Goal: Subscribe to service/newsletter

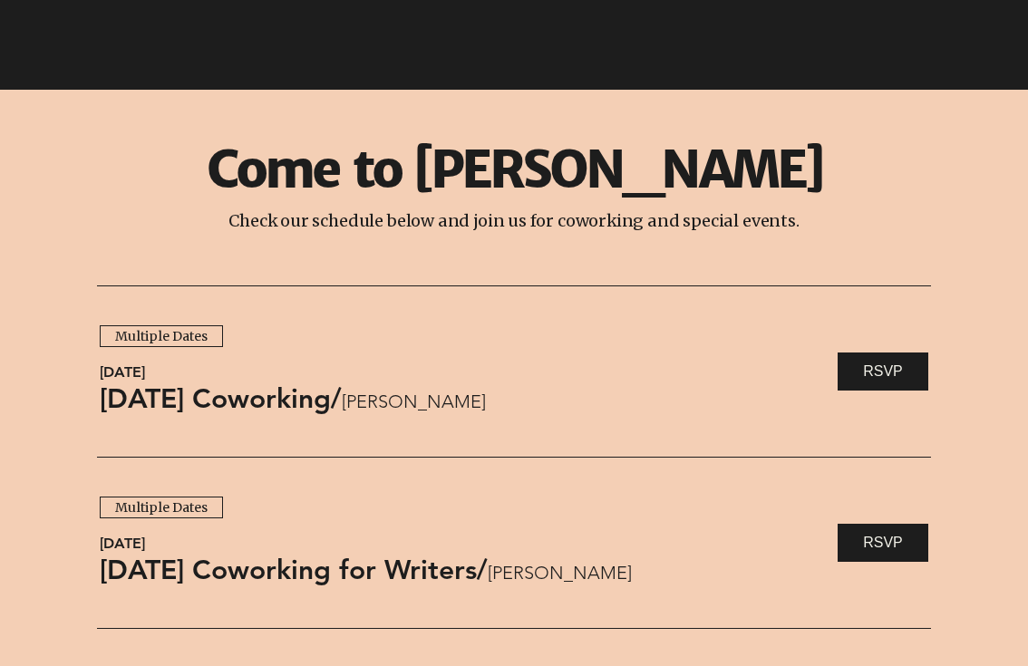
scroll to position [1047, 0]
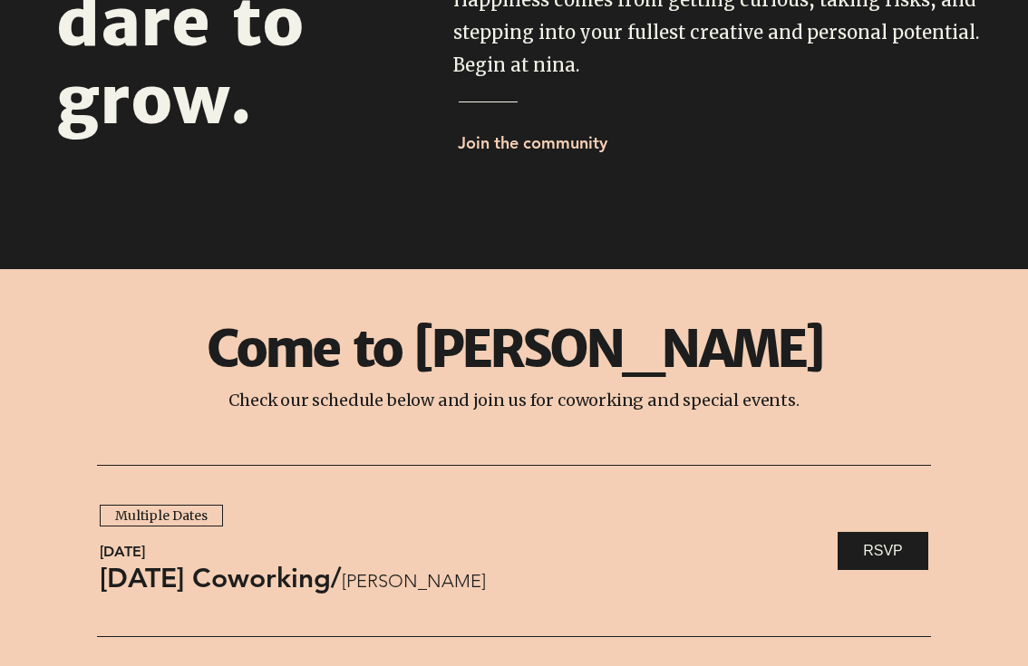
click at [542, 135] on span "Join the community" at bounding box center [533, 142] width 150 height 21
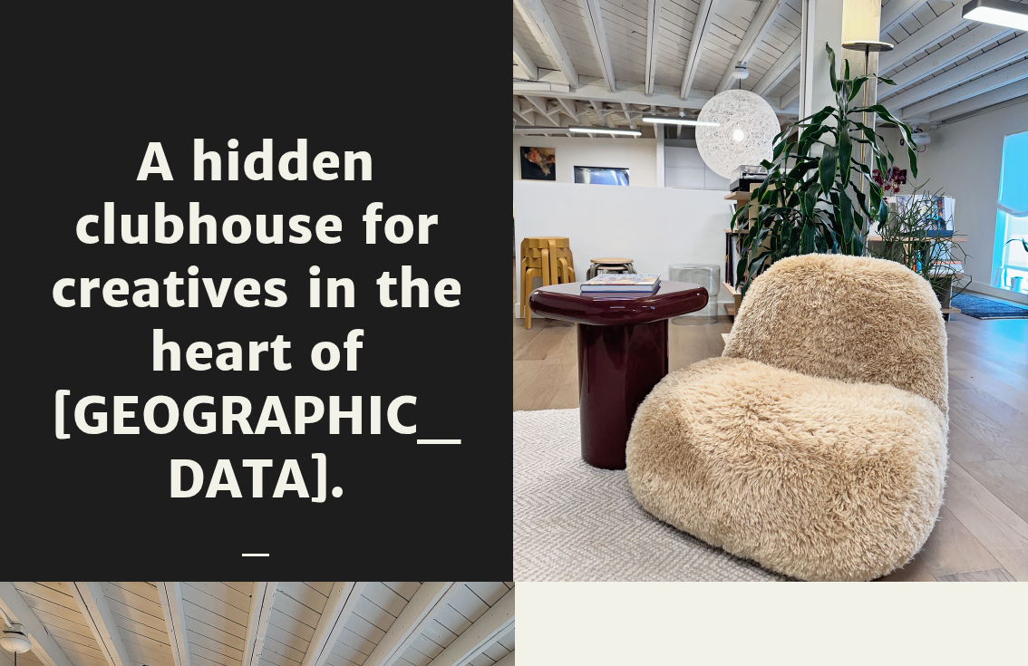
scroll to position [2001, 0]
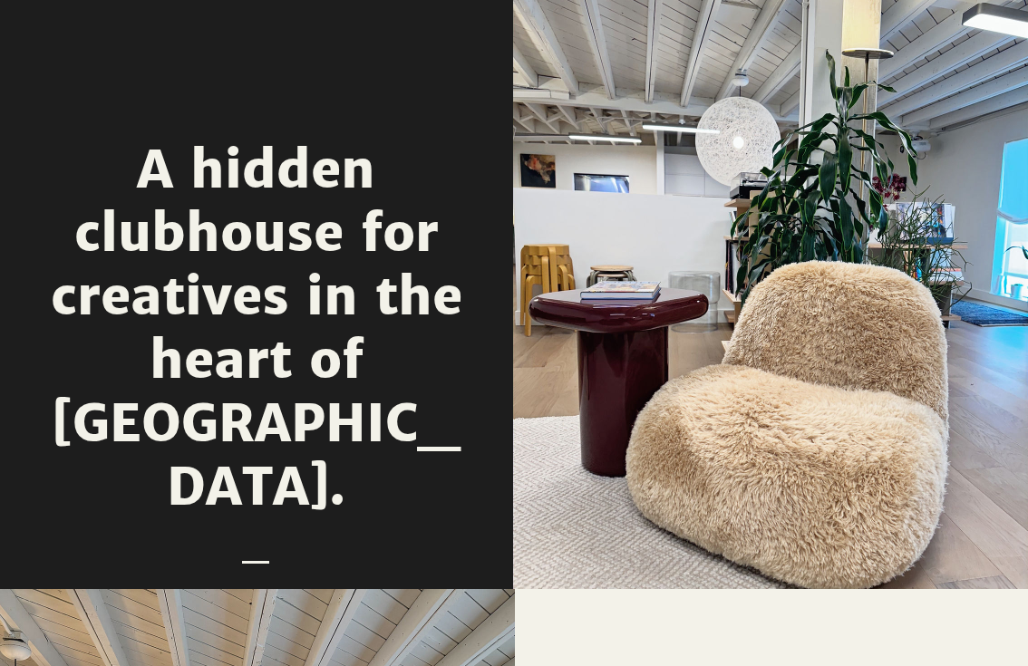
click at [300, 247] on span "A hidden clubhouse for creatives in the heart of [GEOGRAPHIC_DATA]." at bounding box center [257, 328] width 412 height 381
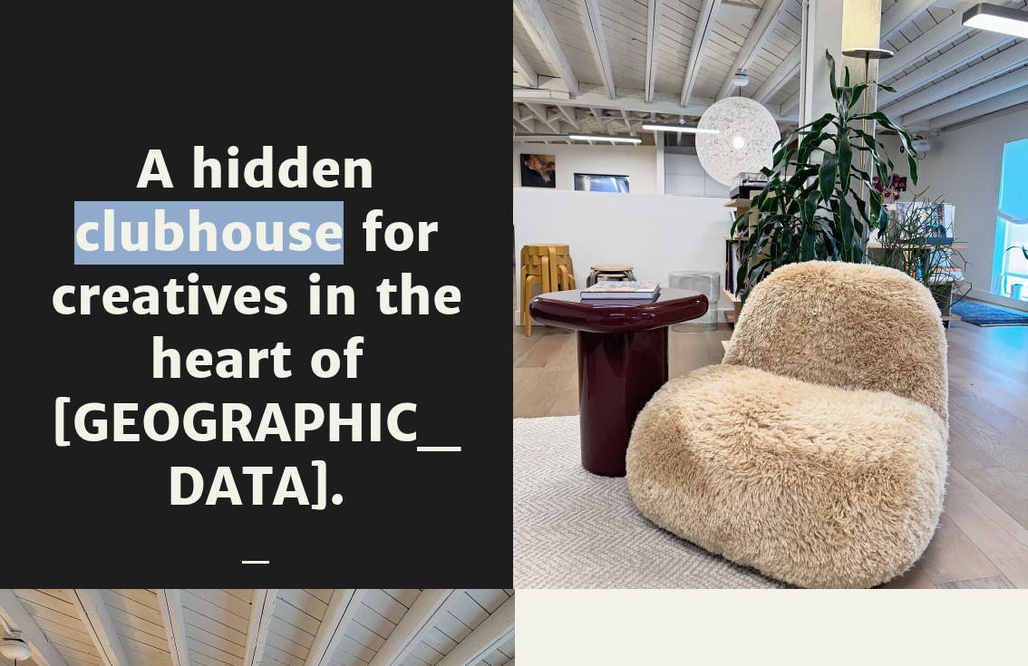
click at [300, 247] on span "A hidden clubhouse for creatives in the heart of [GEOGRAPHIC_DATA]." at bounding box center [257, 328] width 412 height 381
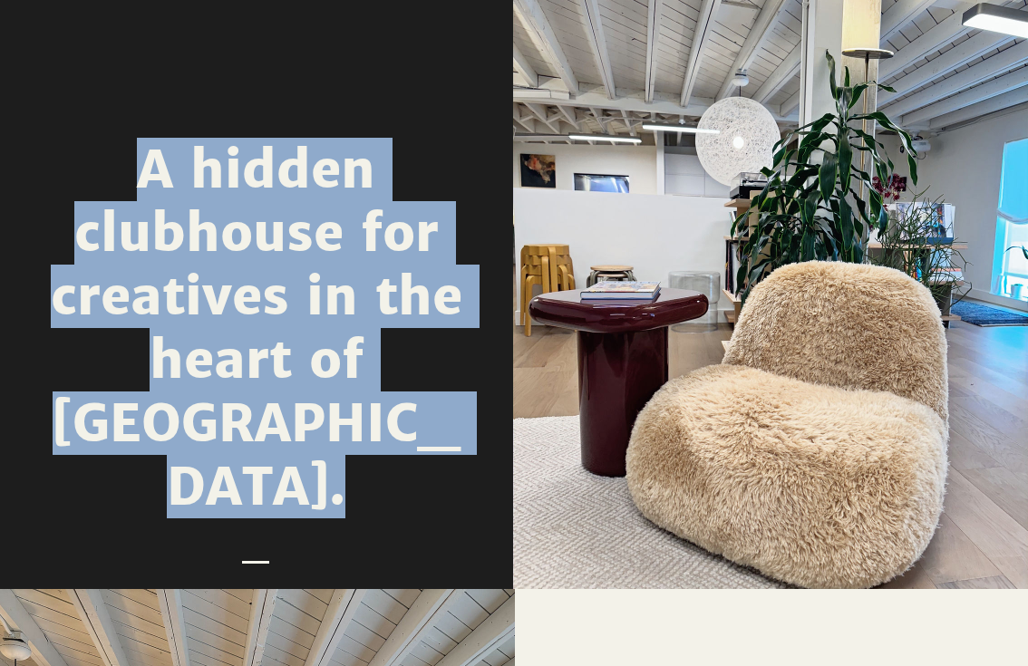
click at [300, 247] on span "A hidden clubhouse for creatives in the heart of [GEOGRAPHIC_DATA]." at bounding box center [257, 328] width 412 height 381
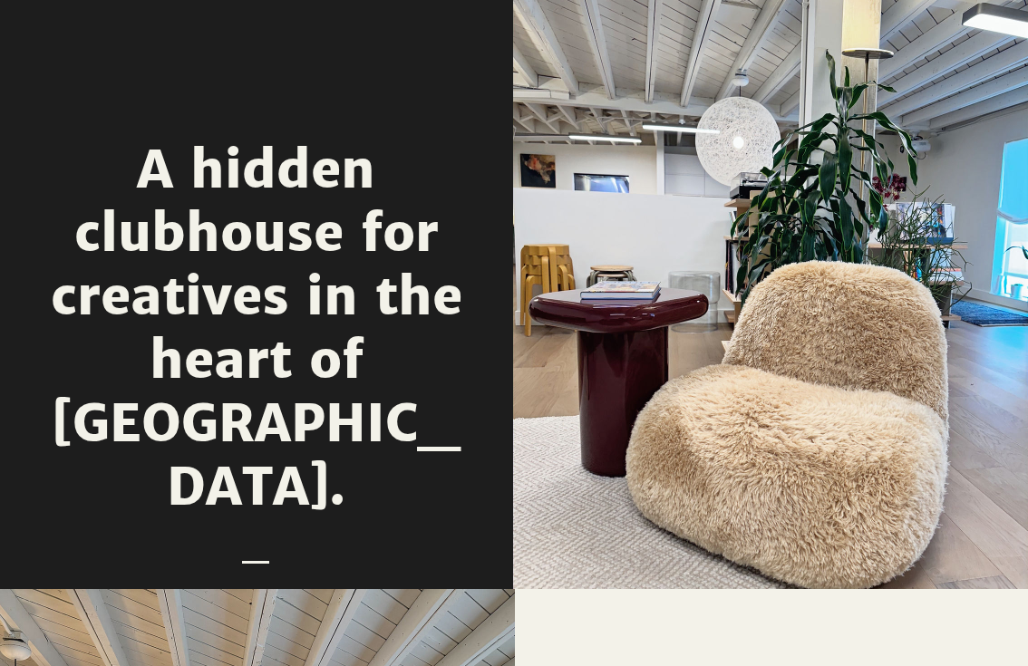
click at [274, 352] on span "A hidden clubhouse for creatives in the heart of [GEOGRAPHIC_DATA]." at bounding box center [257, 328] width 412 height 381
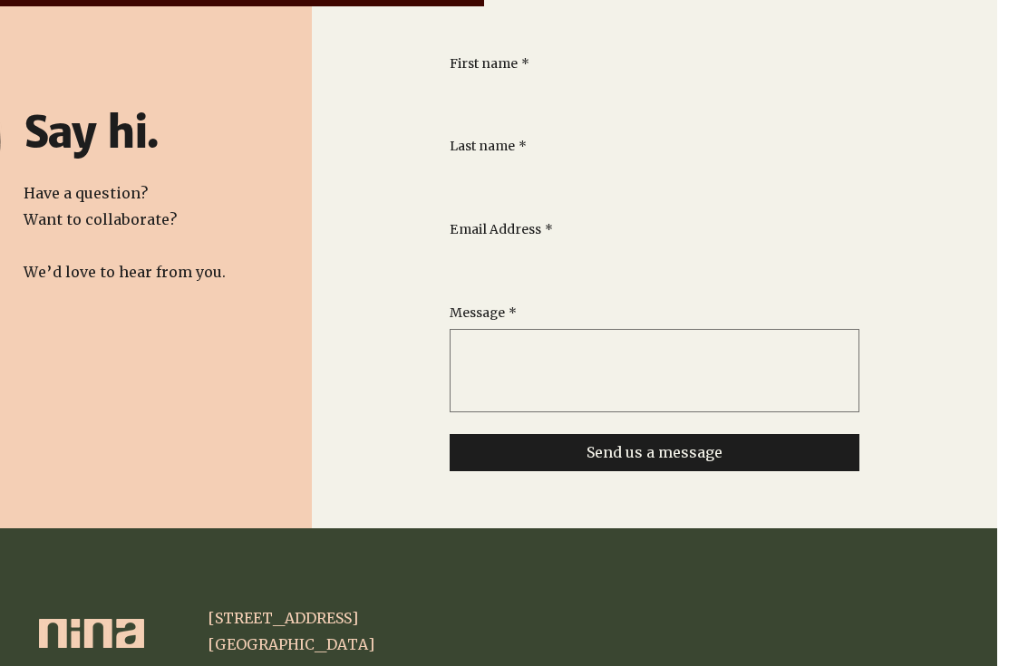
scroll to position [3233, 36]
